Goal: Task Accomplishment & Management: Complete application form

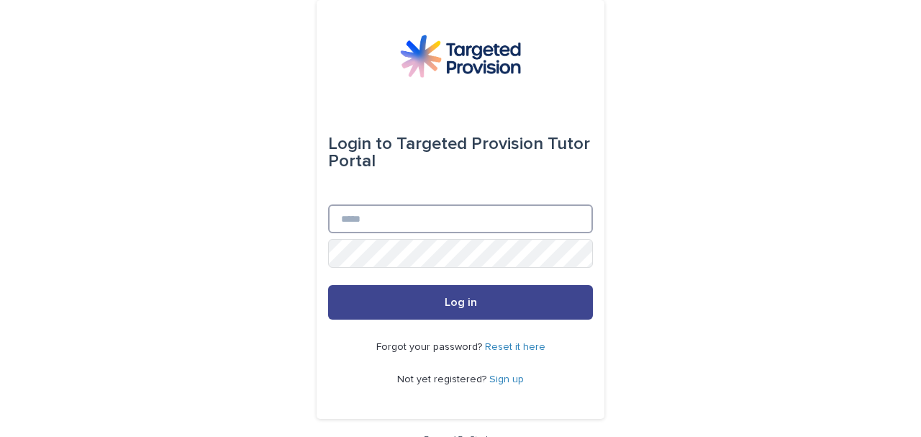
type input "**********"
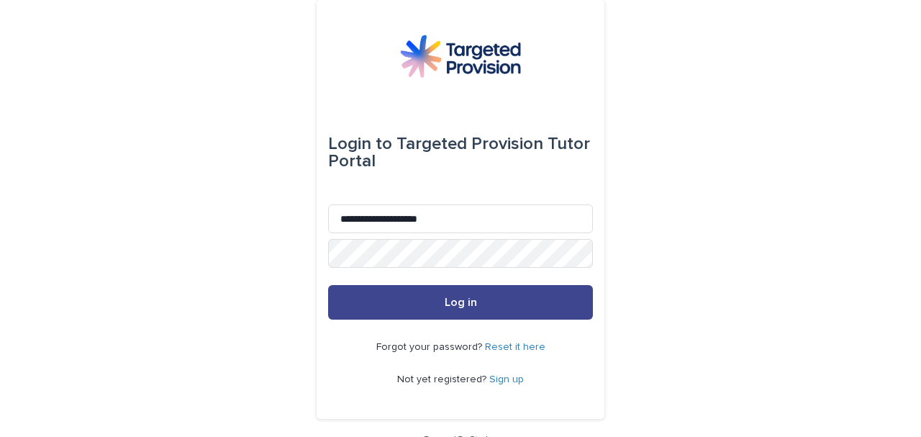
click at [440, 303] on button "Log in" at bounding box center [460, 302] width 265 height 35
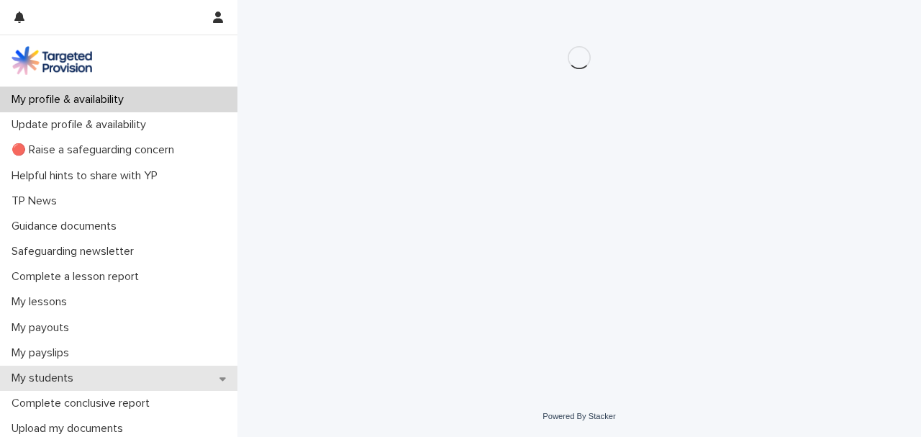
click at [89, 372] on div "My students" at bounding box center [118, 378] width 237 height 25
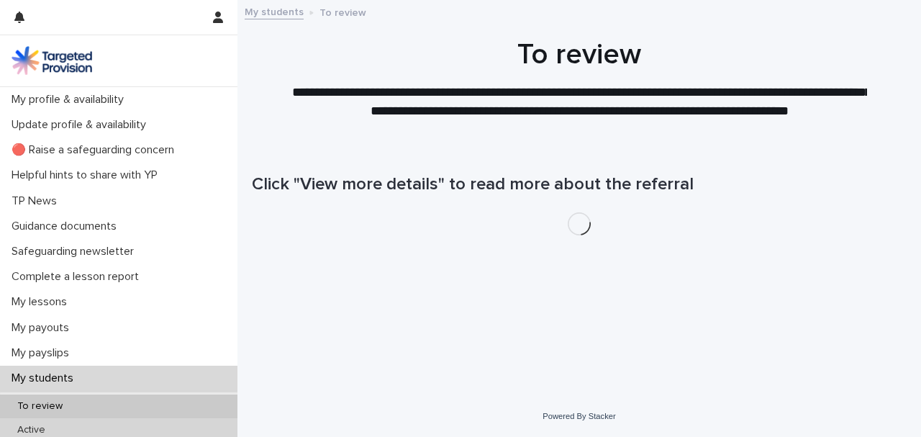
click at [52, 419] on div "Active" at bounding box center [118, 430] width 237 height 24
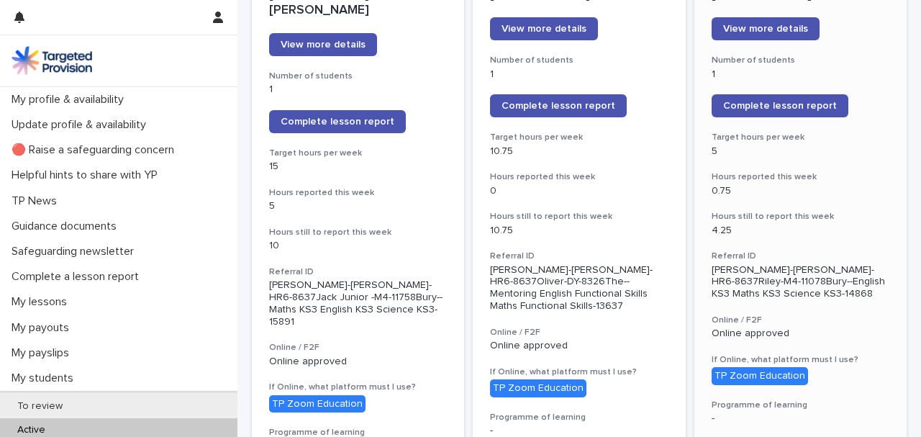
scroll to position [240, 0]
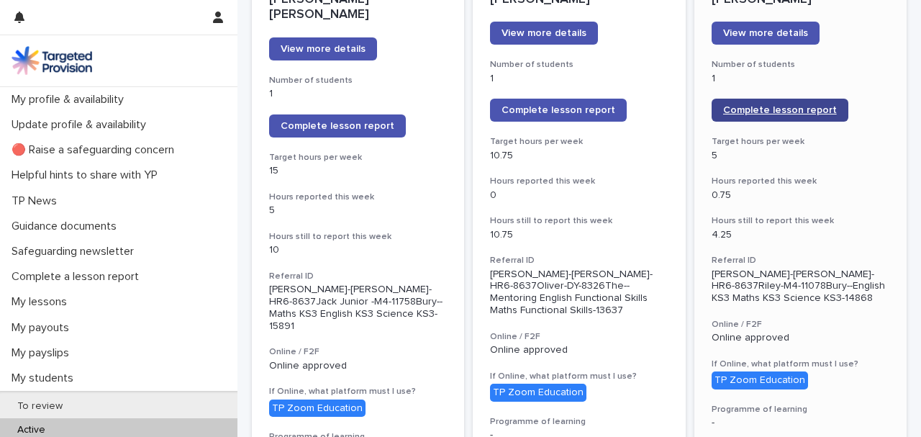
click at [761, 112] on span "Complete lesson report" at bounding box center [780, 110] width 114 height 10
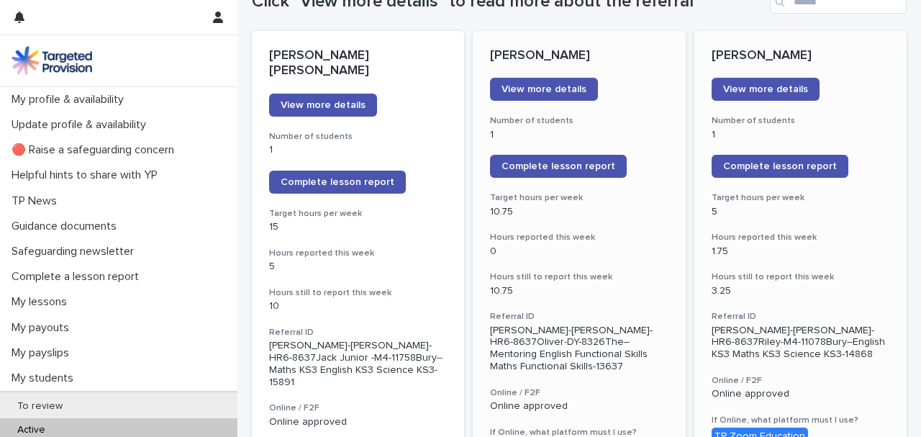
scroll to position [191, 0]
